Goal: Task Accomplishment & Management: Manage account settings

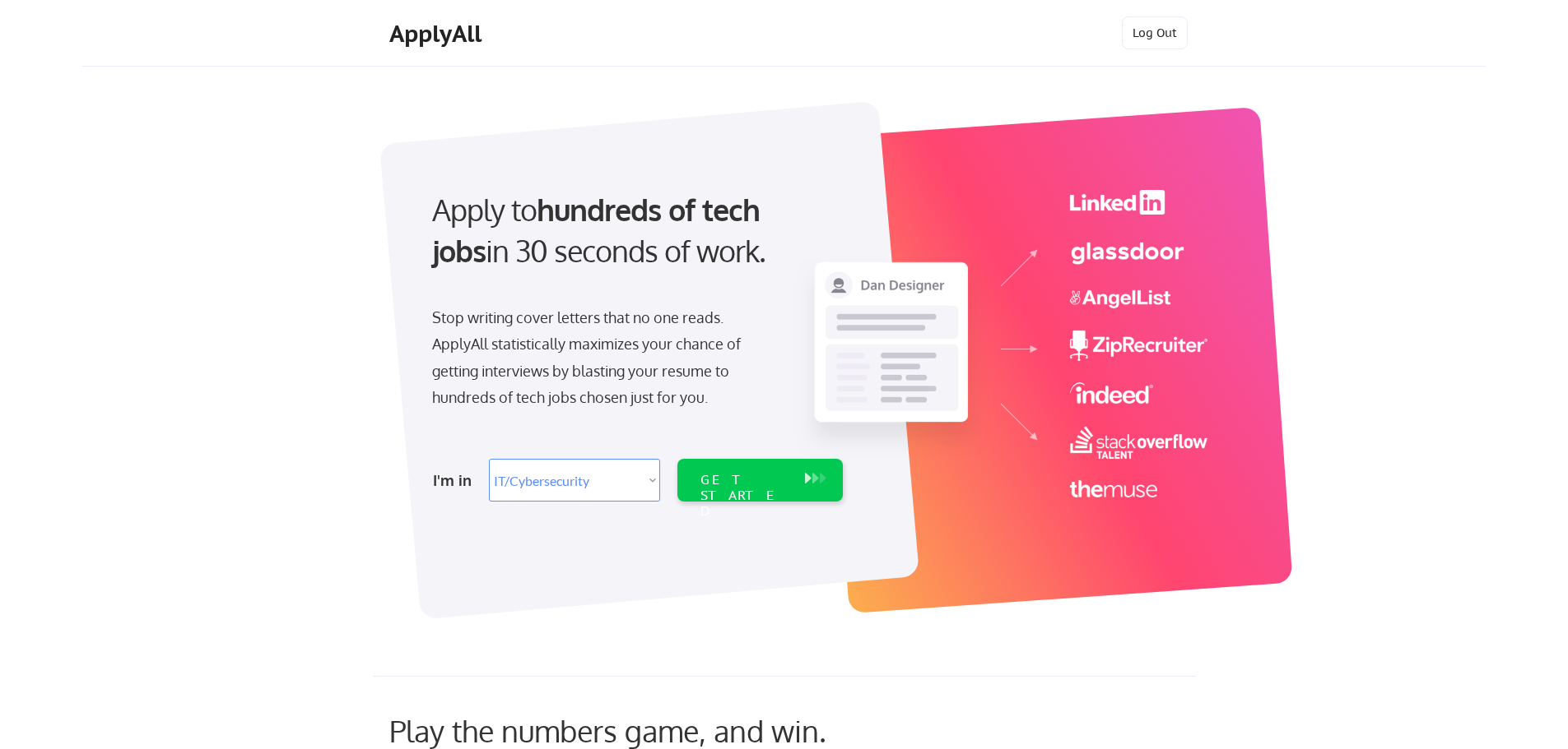
select select ""it_security""
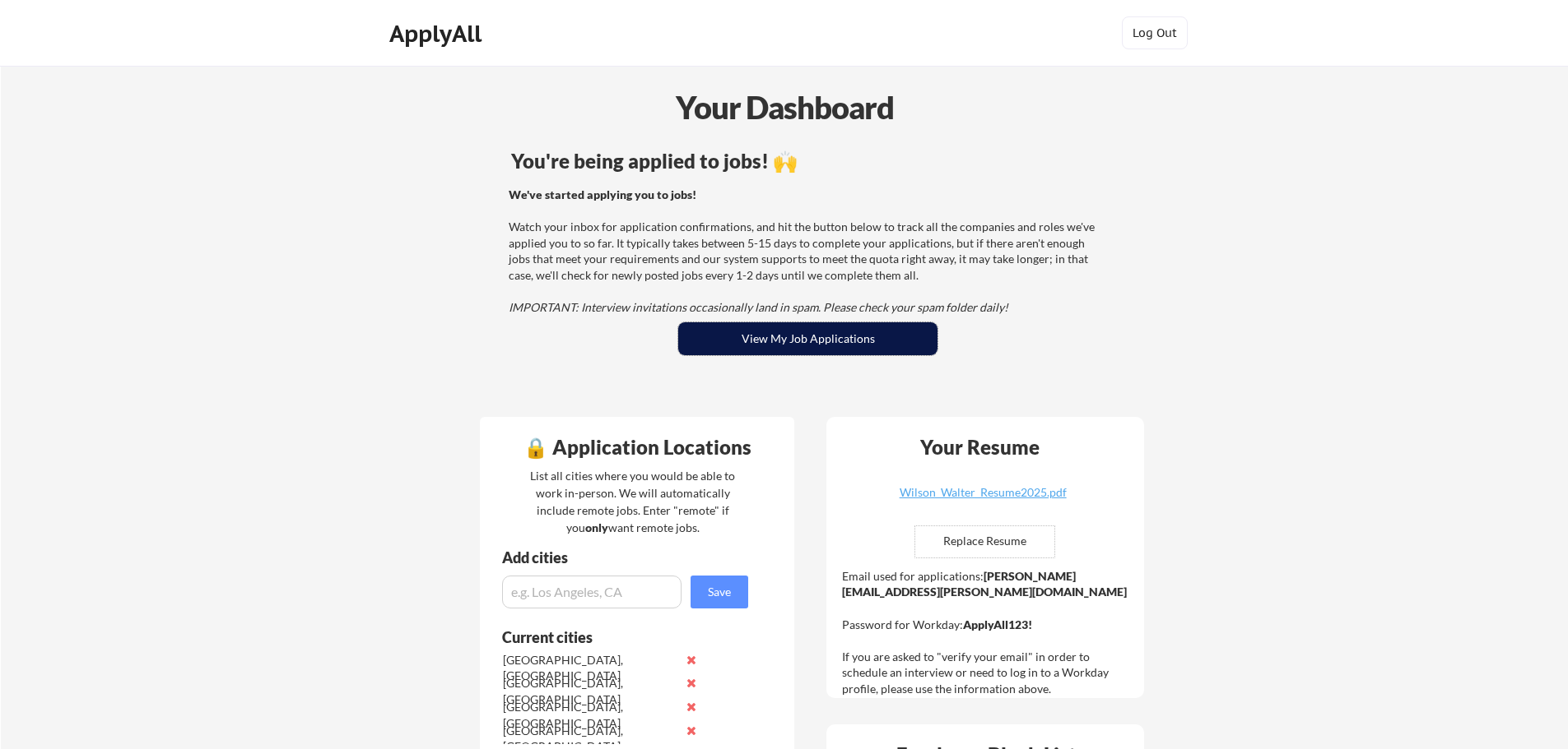
click at [763, 344] on button "View My Job Applications" at bounding box center [808, 338] width 259 height 33
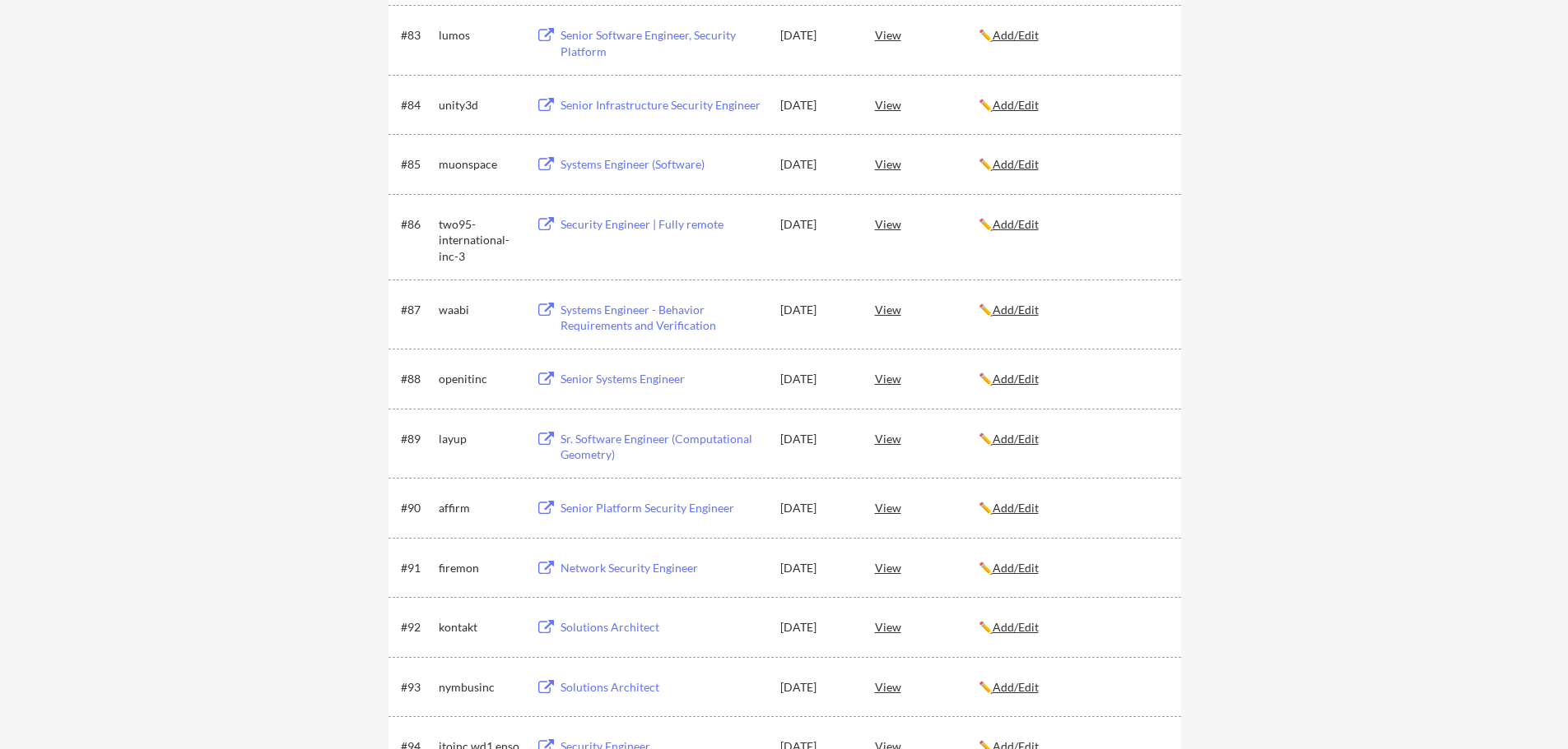
scroll to position [5484, 0]
